Goal: Task Accomplishment & Management: Manage account settings

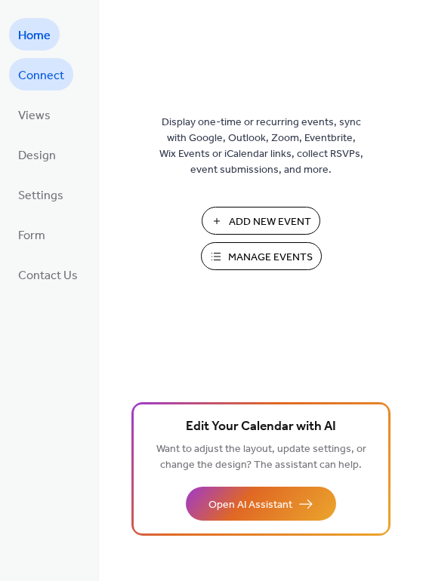
click at [41, 70] on span "Connect" at bounding box center [41, 75] width 46 height 23
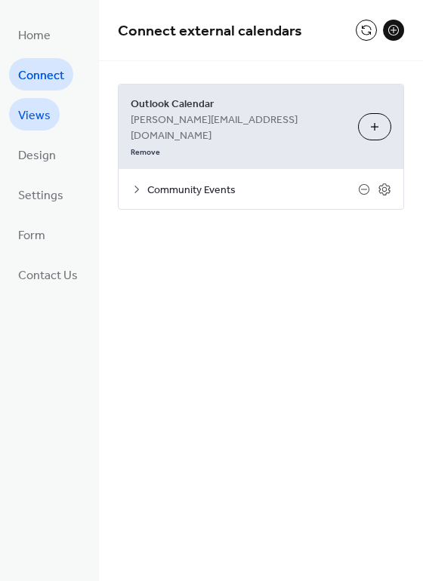
click at [35, 109] on span "Views" at bounding box center [34, 115] width 32 height 23
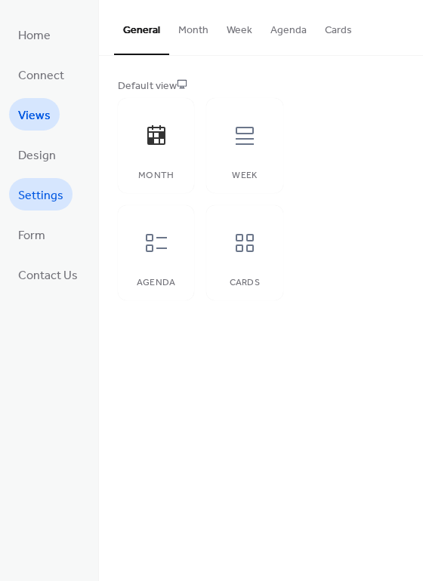
click at [45, 194] on span "Settings" at bounding box center [40, 195] width 45 height 23
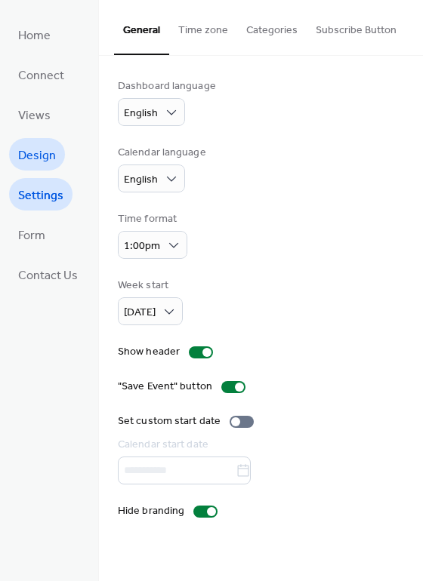
click at [33, 161] on span "Design" at bounding box center [37, 155] width 38 height 23
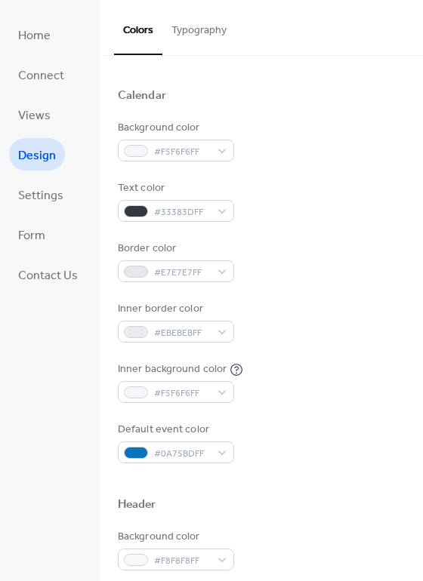
scroll to position [121, 0]
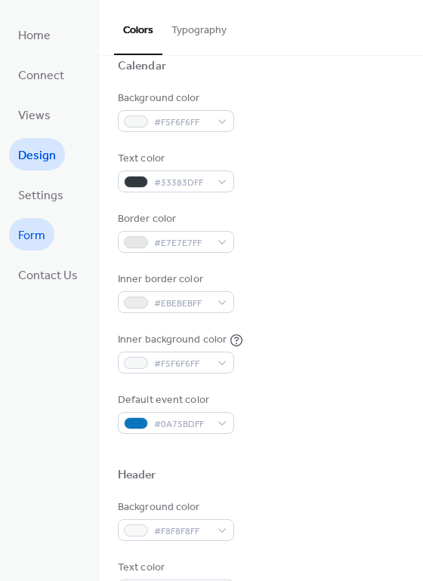
click at [40, 229] on span "Form" at bounding box center [31, 235] width 27 height 23
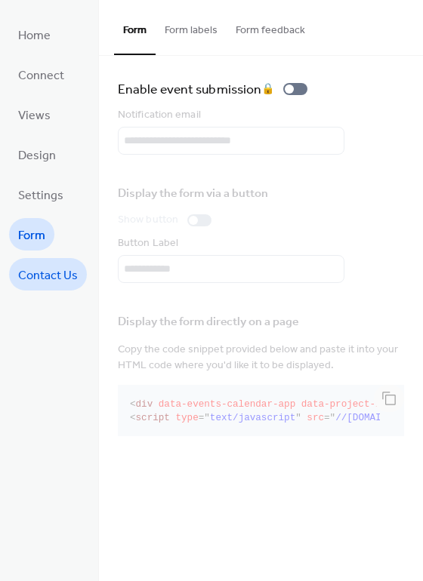
click at [46, 278] on span "Contact Us" at bounding box center [48, 275] width 60 height 23
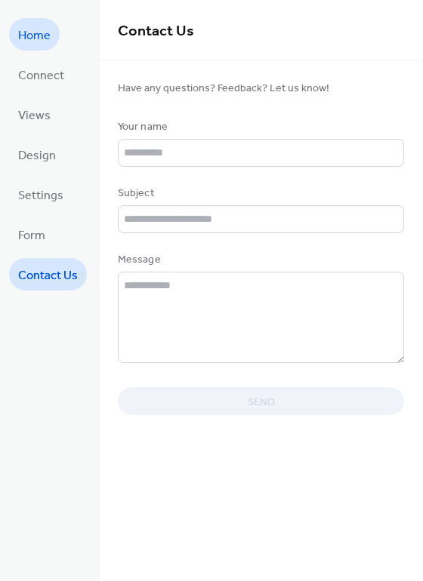
click at [13, 42] on link "Home" at bounding box center [34, 34] width 51 height 32
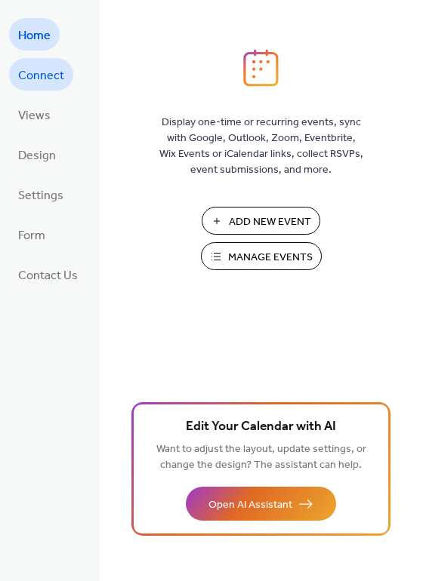
click at [48, 77] on span "Connect" at bounding box center [41, 75] width 46 height 23
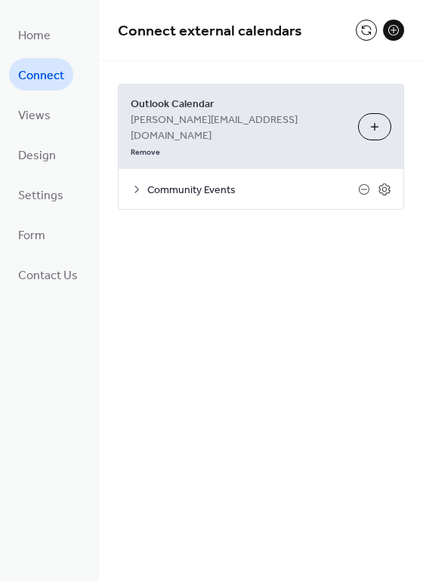
click at [392, 31] on button at bounding box center [393, 30] width 21 height 21
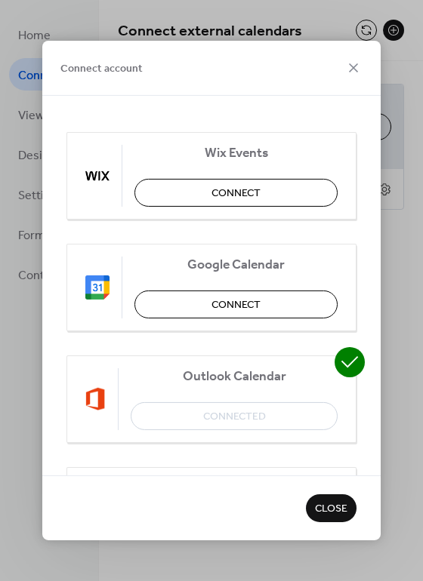
click at [309, 8] on div "Connect account Wix Events Connect Google Calendar Connect Outlook Calendar Con…" at bounding box center [211, 290] width 423 height 581
click at [355, 67] on icon at bounding box center [353, 68] width 18 height 18
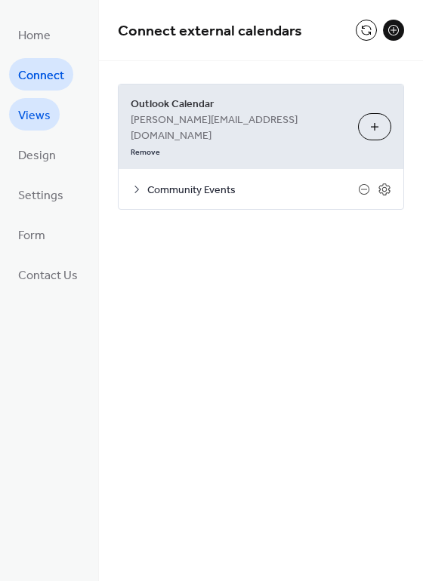
click at [40, 115] on span "Views" at bounding box center [34, 115] width 32 height 23
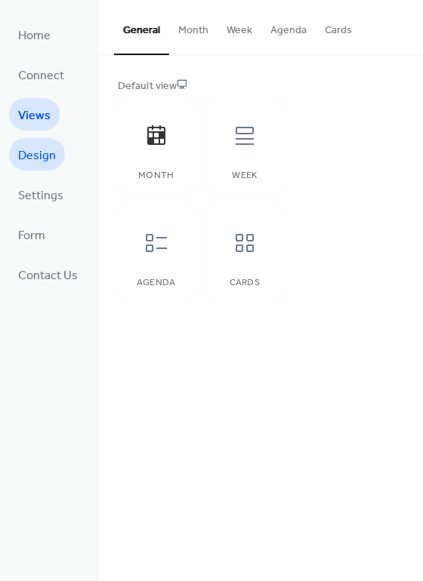
click at [45, 161] on span "Design" at bounding box center [37, 155] width 38 height 23
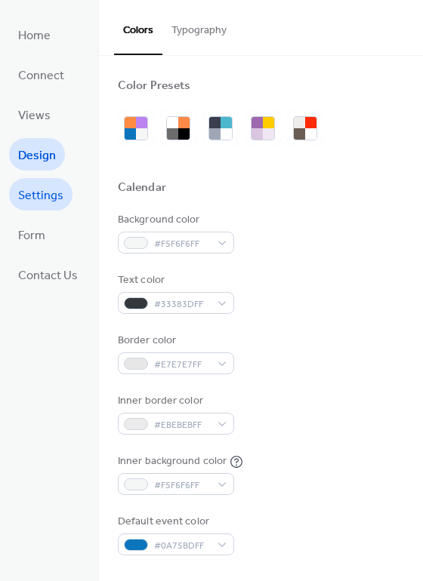
click at [47, 192] on span "Settings" at bounding box center [40, 195] width 45 height 23
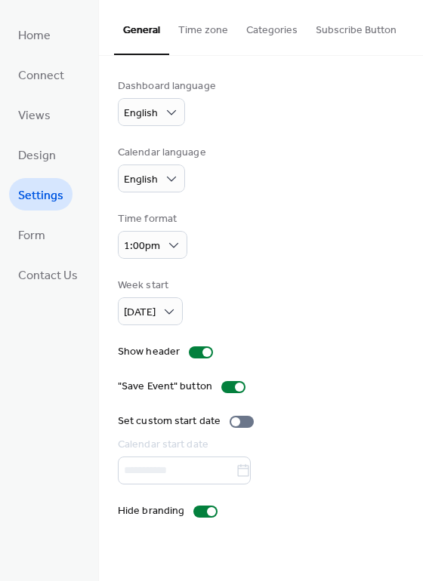
click at [206, 42] on button "Time zone" at bounding box center [203, 27] width 68 height 54
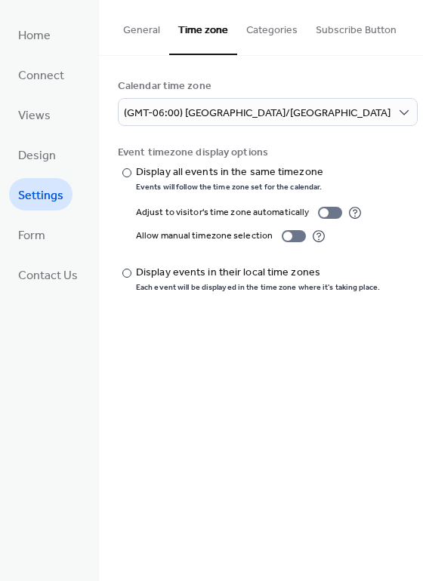
click at [262, 41] on button "Categories" at bounding box center [271, 27] width 69 height 54
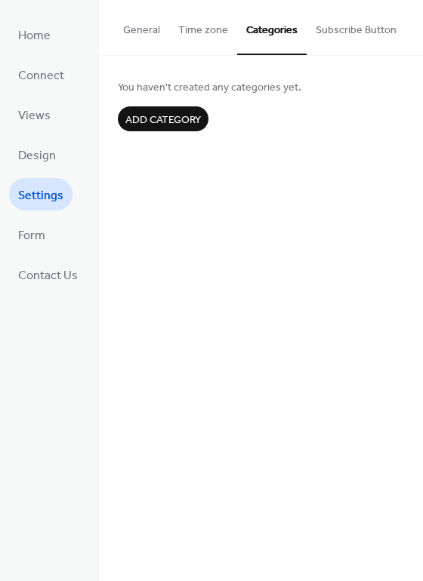
click at [359, 39] on button "Subscribe Button" at bounding box center [355, 27] width 99 height 54
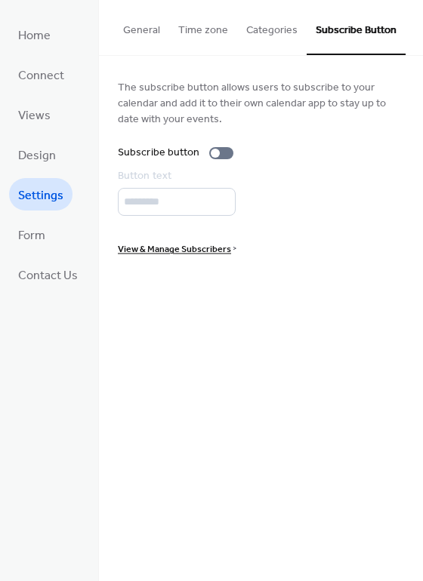
click at [266, 35] on button "Categories" at bounding box center [271, 27] width 69 height 54
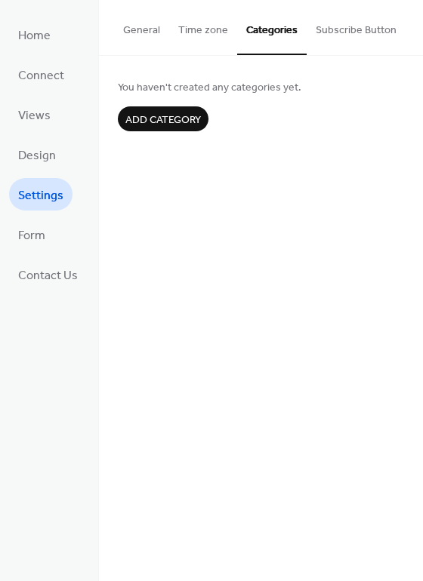
click at [157, 29] on button "General" at bounding box center [141, 27] width 55 height 54
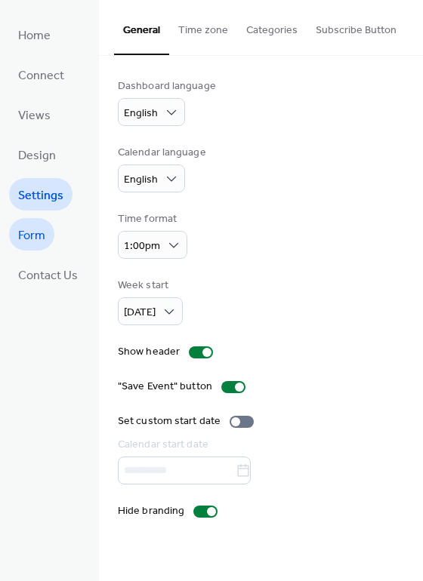
click at [38, 229] on span "Form" at bounding box center [31, 235] width 27 height 23
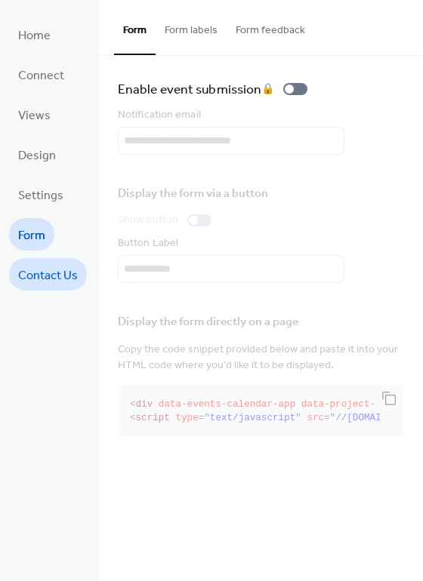
click at [56, 267] on span "Contact Us" at bounding box center [48, 275] width 60 height 23
